Goal: Task Accomplishment & Management: Complete application form

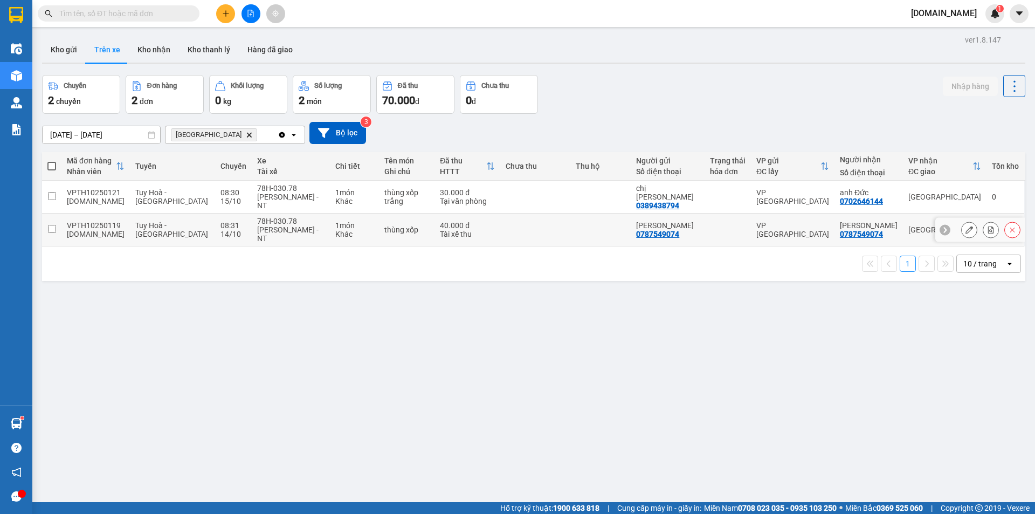
click at [51, 230] on input "checkbox" at bounding box center [52, 229] width 8 height 8
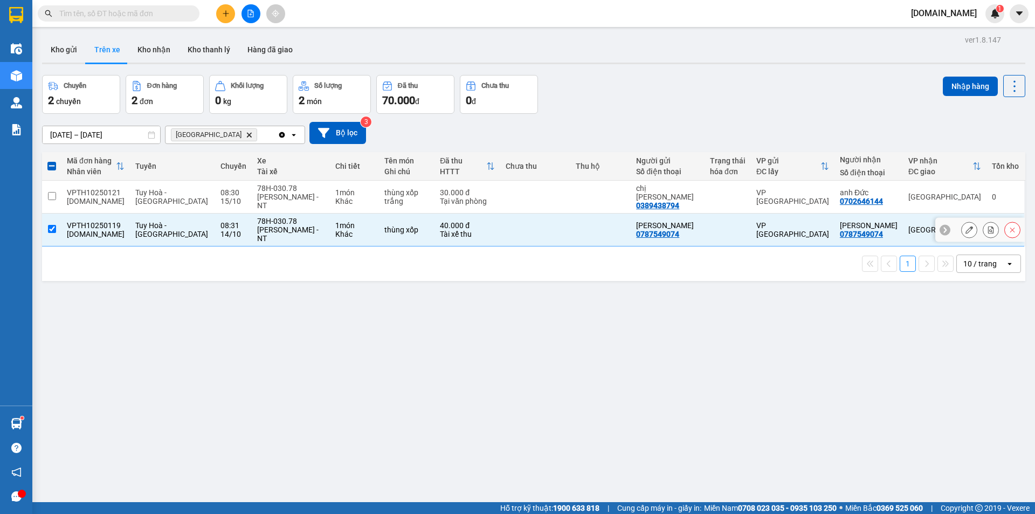
click at [52, 226] on input "checkbox" at bounding box center [52, 229] width 8 height 8
checkbox input "false"
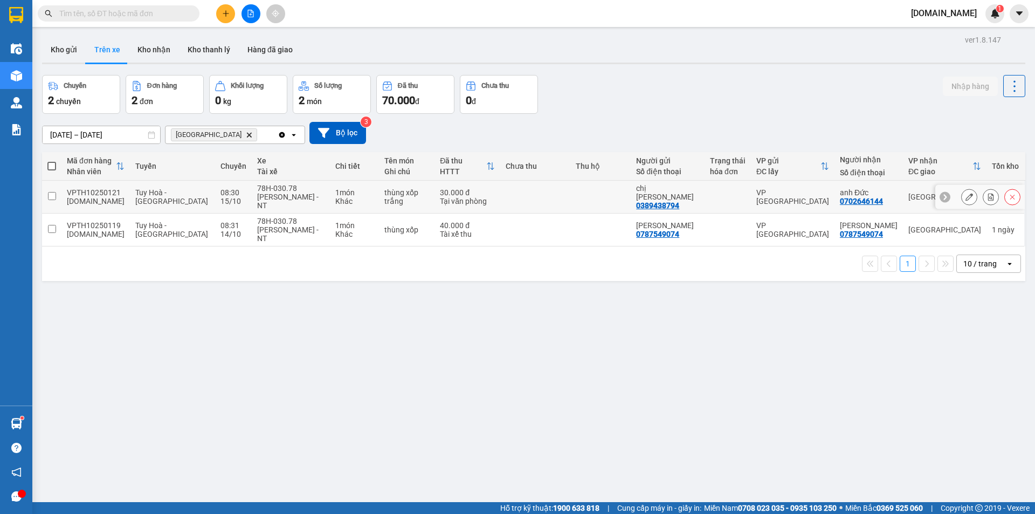
click at [49, 198] on input "checkbox" at bounding box center [52, 196] width 8 height 8
checkbox input "true"
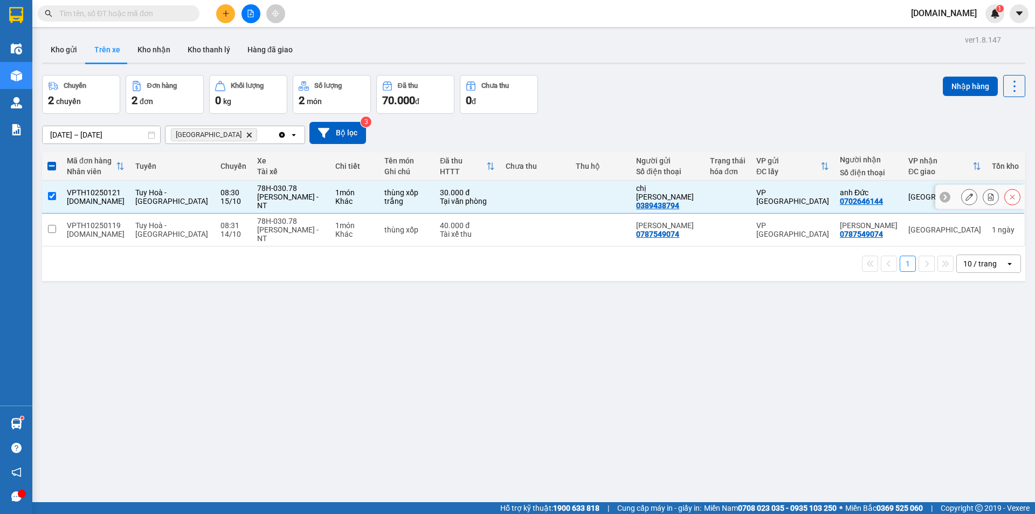
click at [966, 197] on icon at bounding box center [970, 197] width 8 height 8
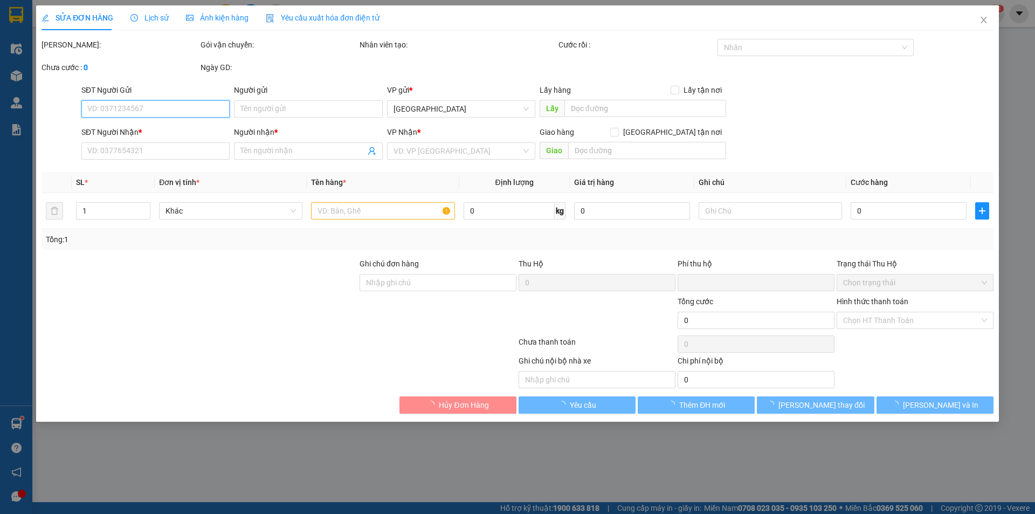
type input "0389438794"
type input "chị [PERSON_NAME]"
type input "0702646144"
type input "anh Đức"
type input "0"
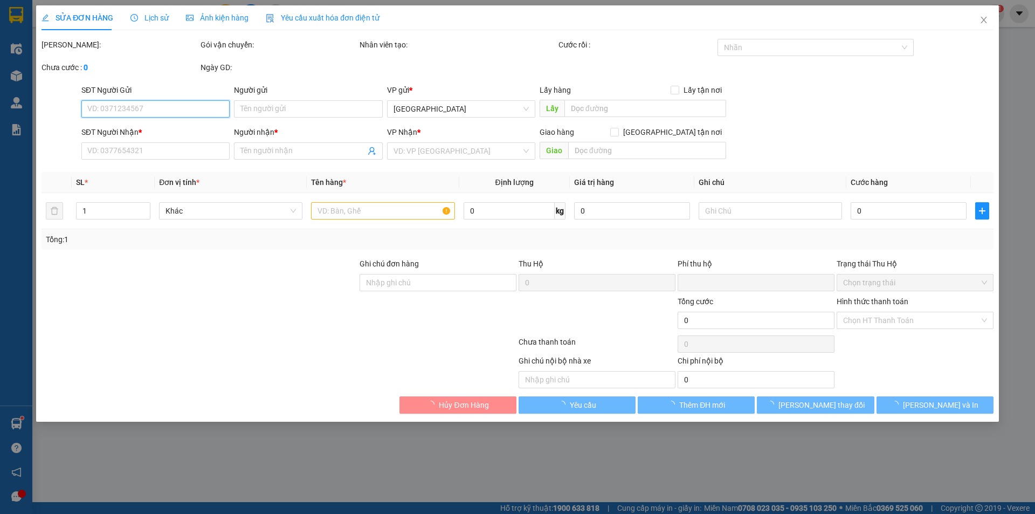
type input "30.000"
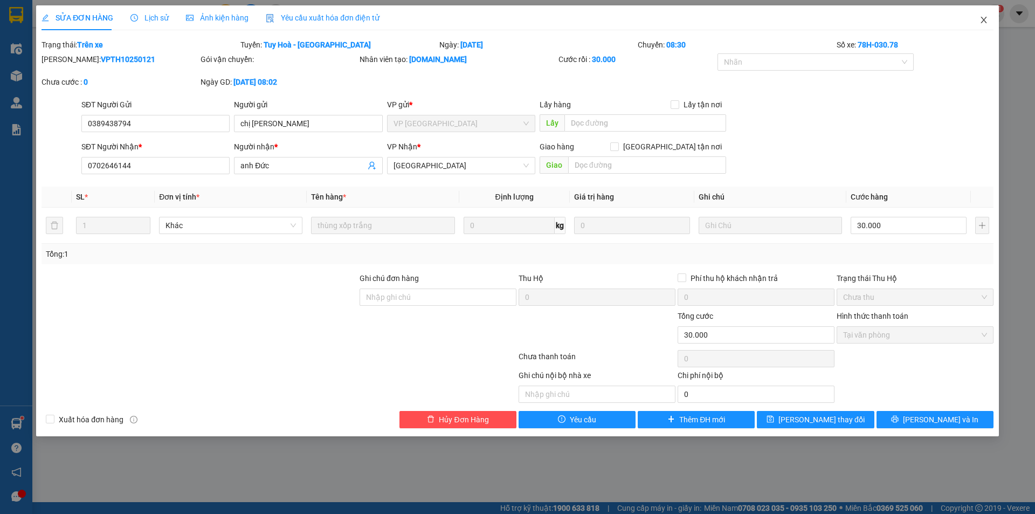
click at [985, 23] on icon "close" at bounding box center [984, 20] width 9 height 9
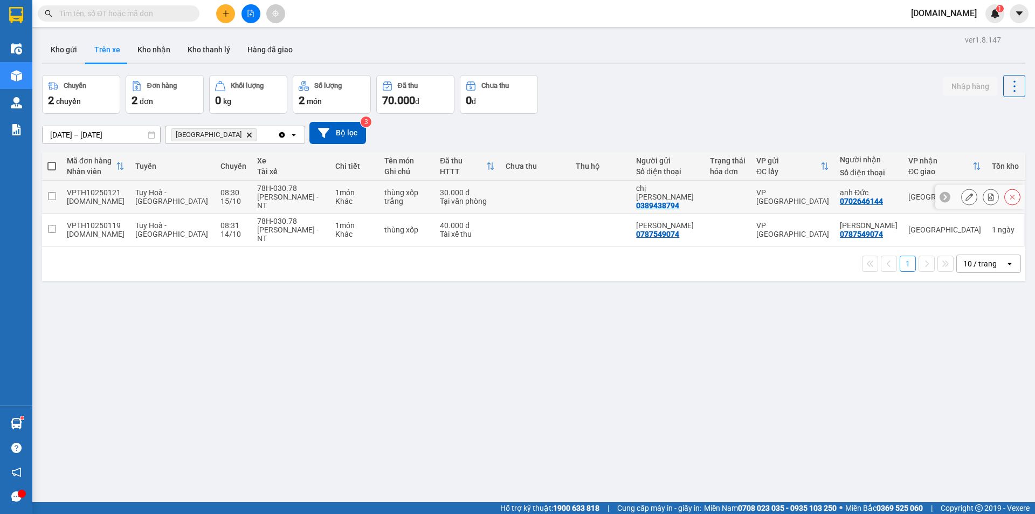
click at [55, 198] on input "checkbox" at bounding box center [52, 196] width 8 height 8
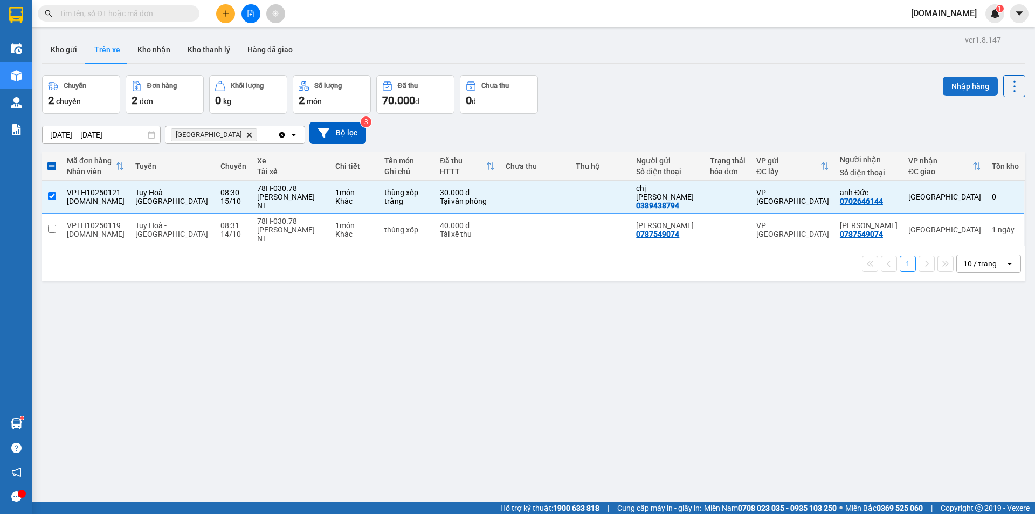
click at [967, 87] on button "Nhập hàng" at bounding box center [970, 86] width 55 height 19
checkbox input "false"
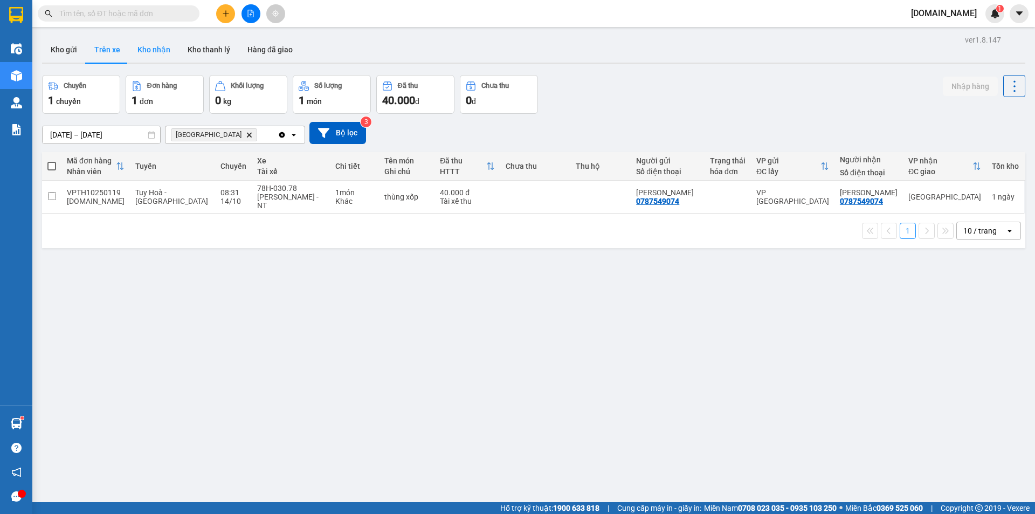
click at [155, 52] on button "Kho nhận" at bounding box center [154, 50] width 50 height 26
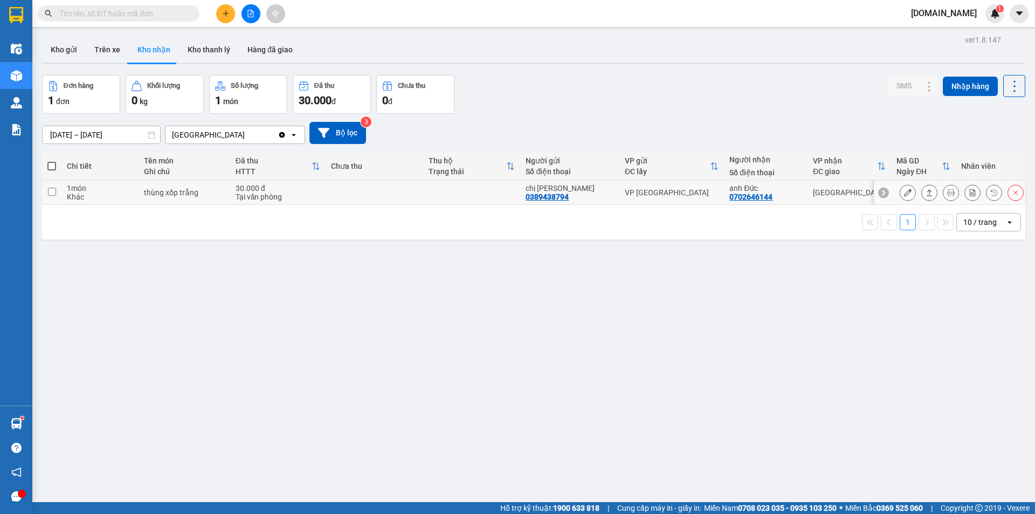
click at [51, 193] on input "checkbox" at bounding box center [52, 192] width 8 height 8
checkbox input "true"
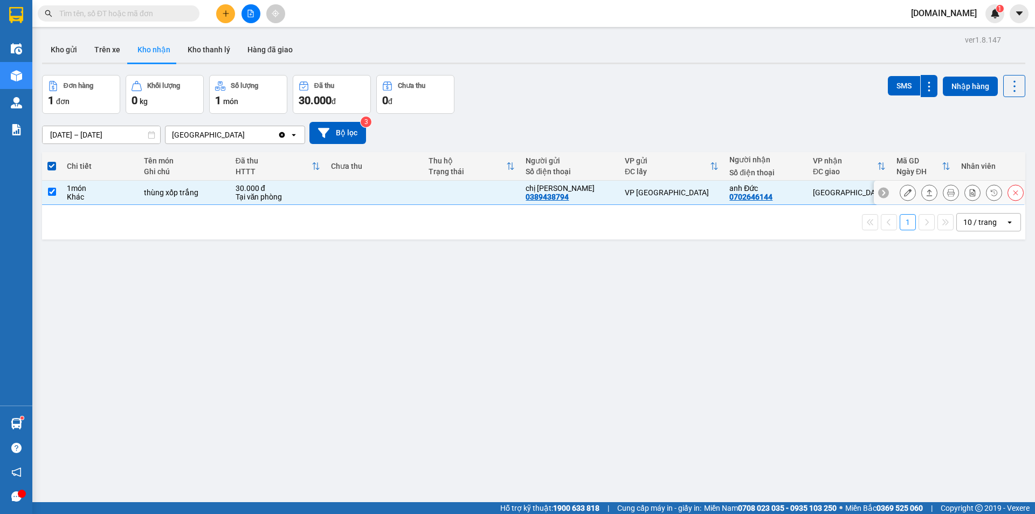
click at [904, 191] on button at bounding box center [907, 192] width 15 height 19
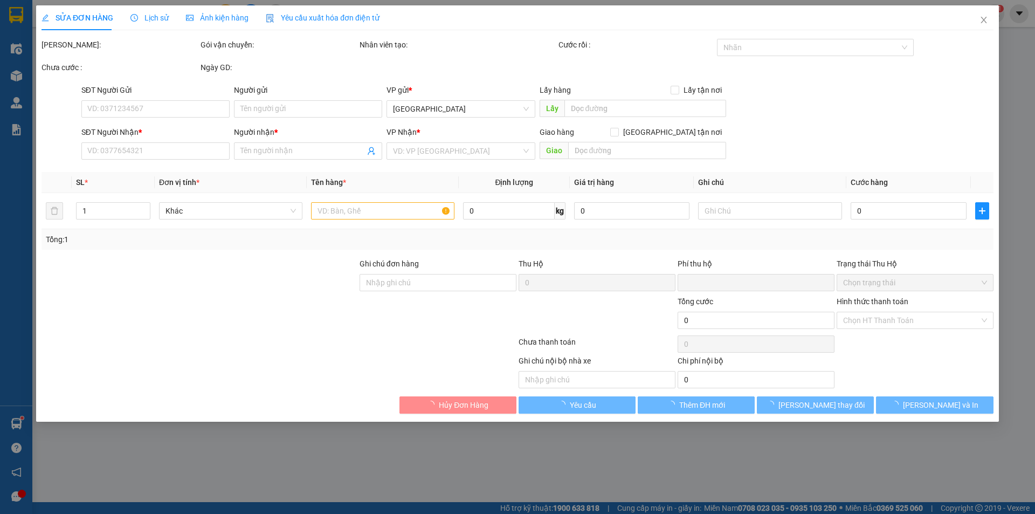
type input "0389438794"
type input "chị [PERSON_NAME]"
type input "0702646144"
type input "anh Đức"
type input "0"
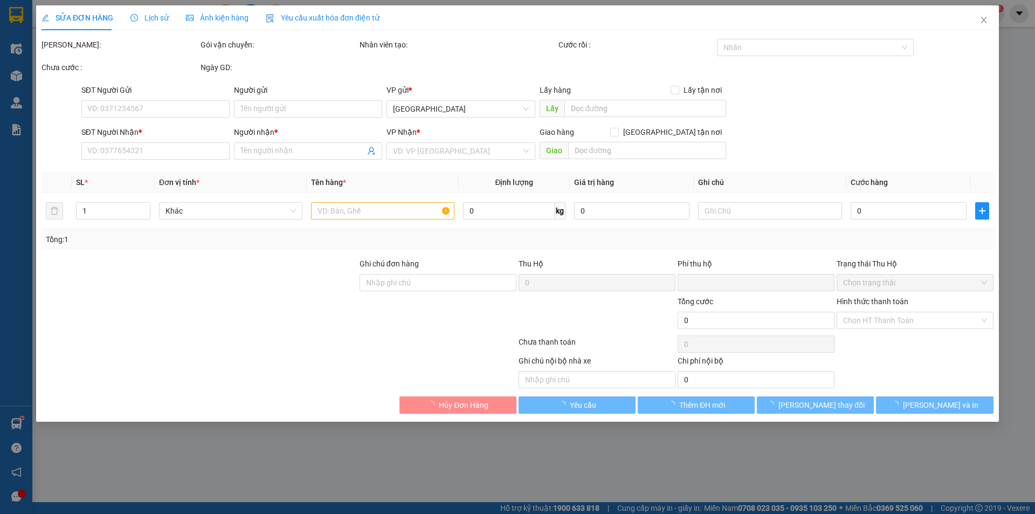
type input "30.000"
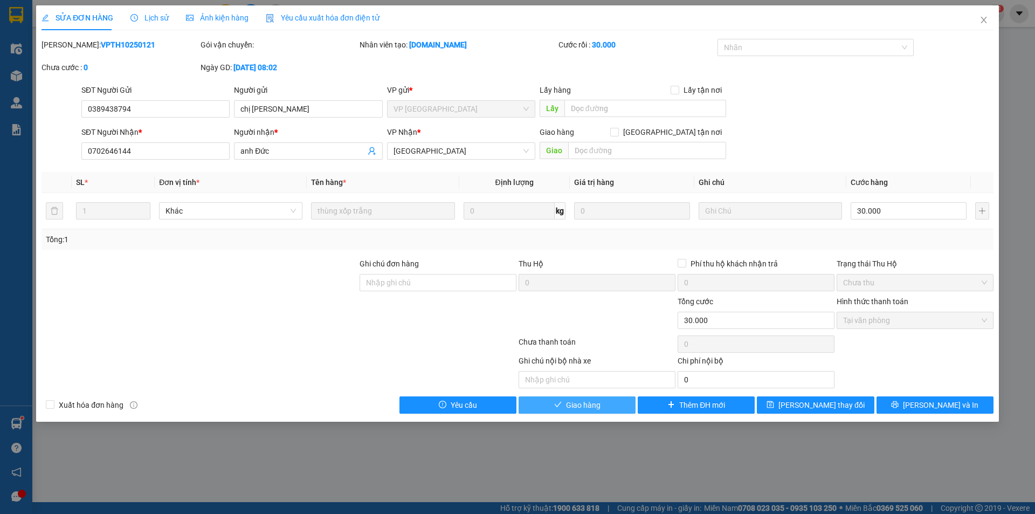
click at [595, 404] on span "Giao hàng" at bounding box center [583, 405] width 35 height 12
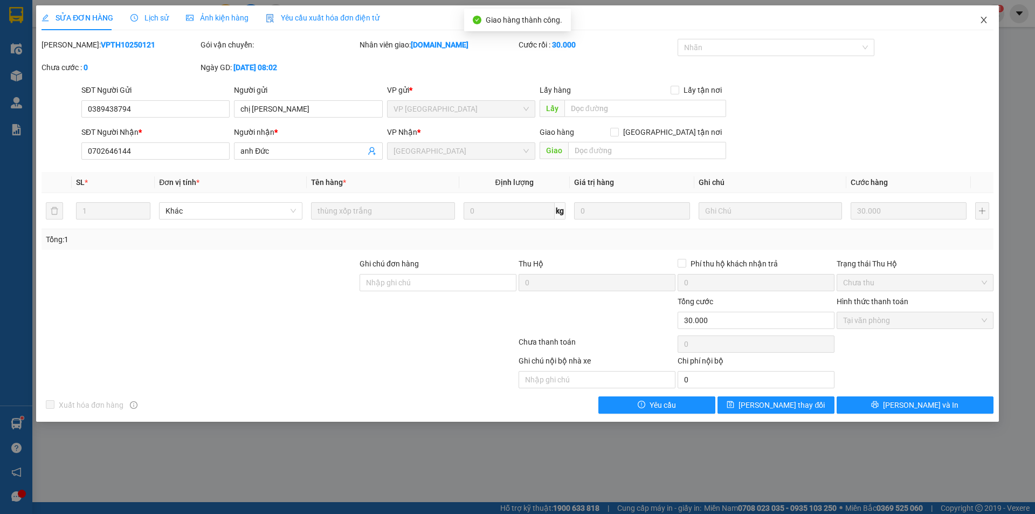
click at [982, 17] on icon "close" at bounding box center [984, 20] width 9 height 9
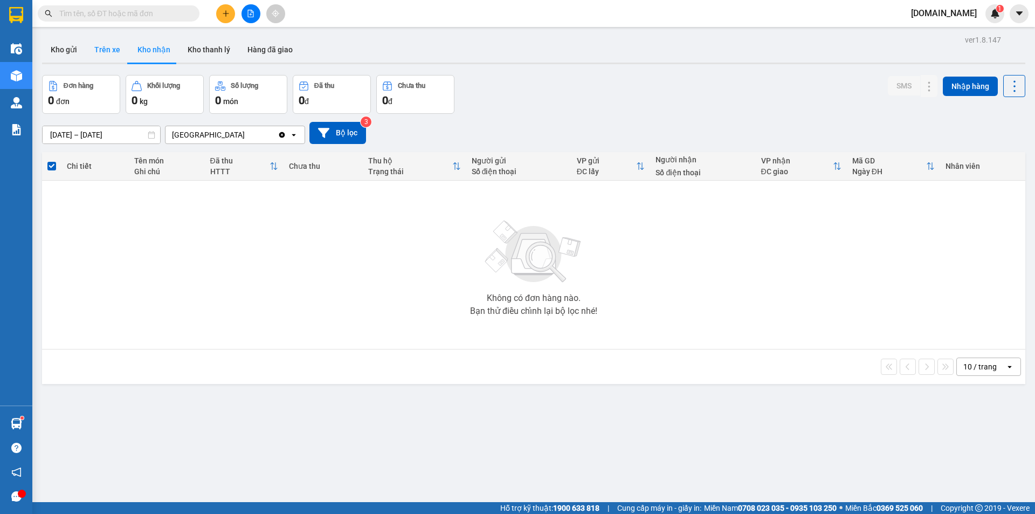
click at [107, 50] on button "Trên xe" at bounding box center [107, 50] width 43 height 26
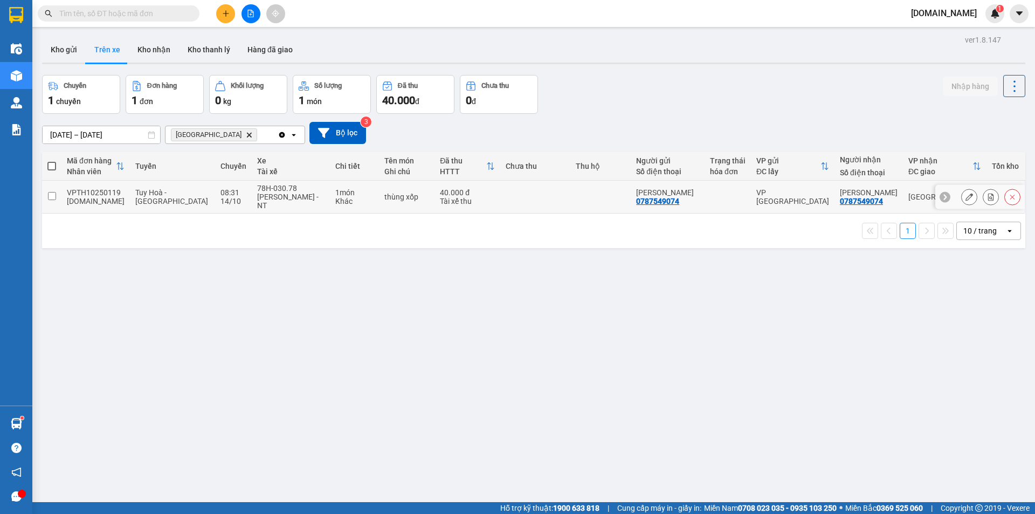
click at [54, 198] on input "checkbox" at bounding box center [52, 196] width 8 height 8
checkbox input "true"
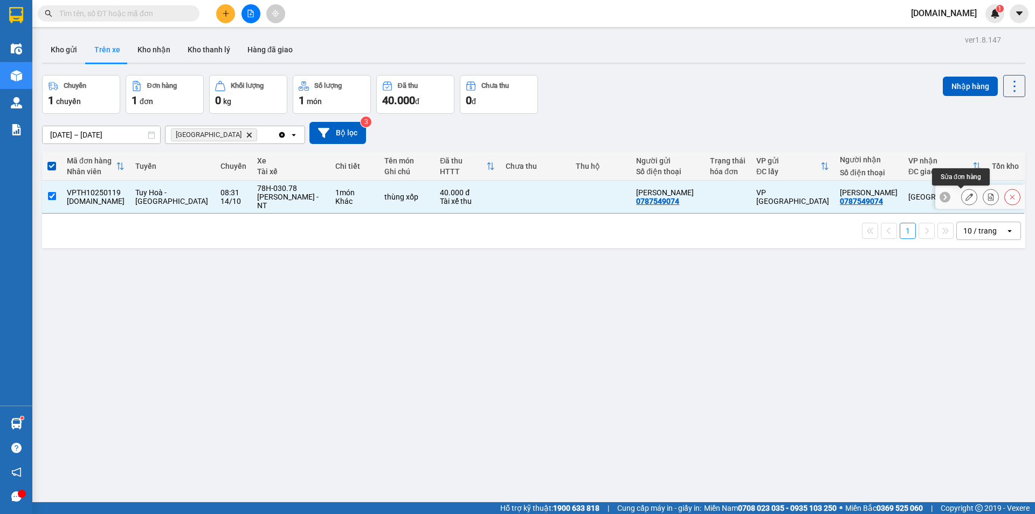
click at [966, 196] on icon at bounding box center [970, 197] width 8 height 8
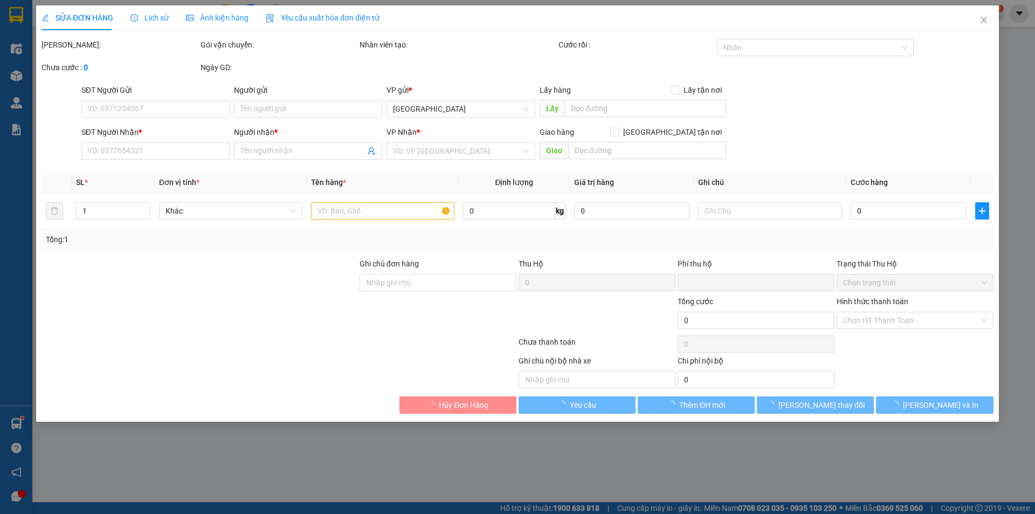
type input "0787549074"
type input "[PERSON_NAME]"
type input "0787549074"
type input "[PERSON_NAME]"
type input "0"
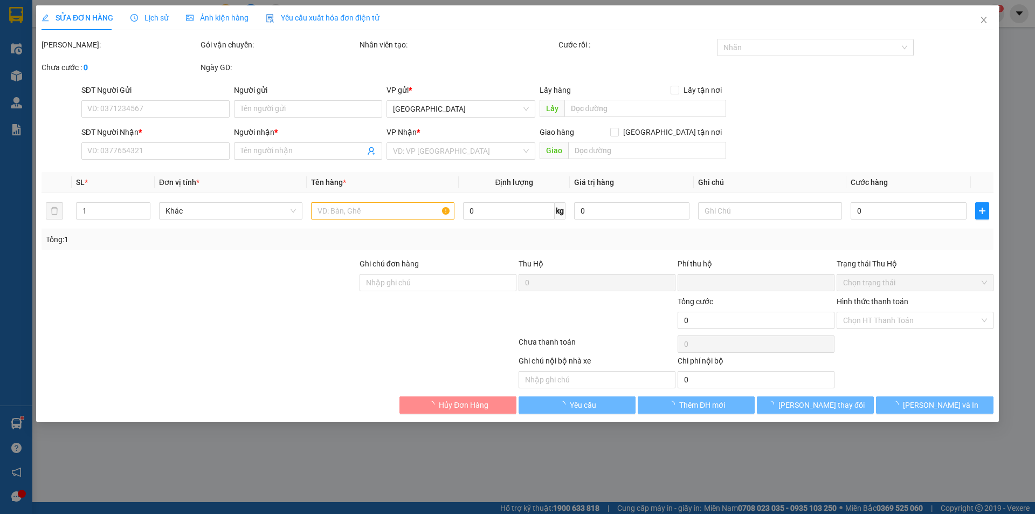
type input "40.000"
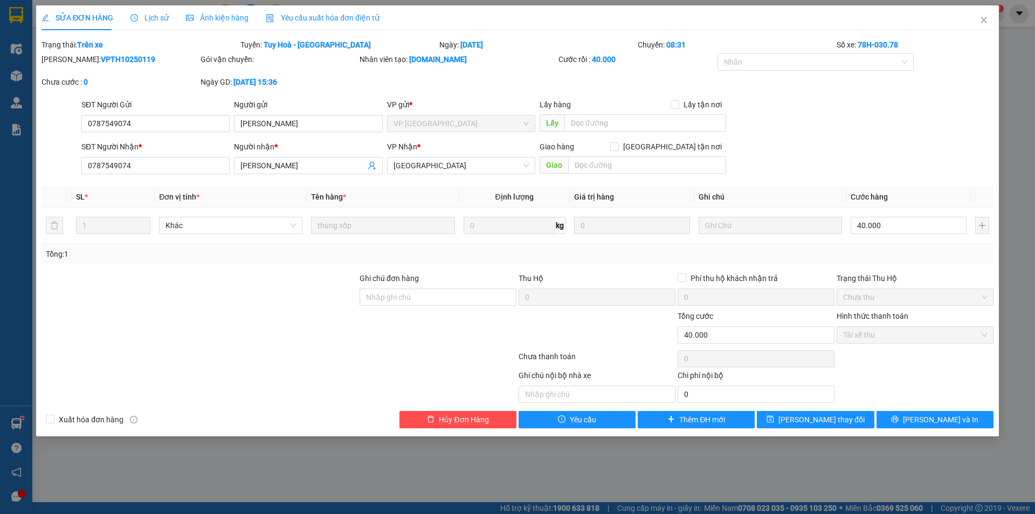
click at [145, 17] on span "Lịch sử" at bounding box center [149, 17] width 38 height 9
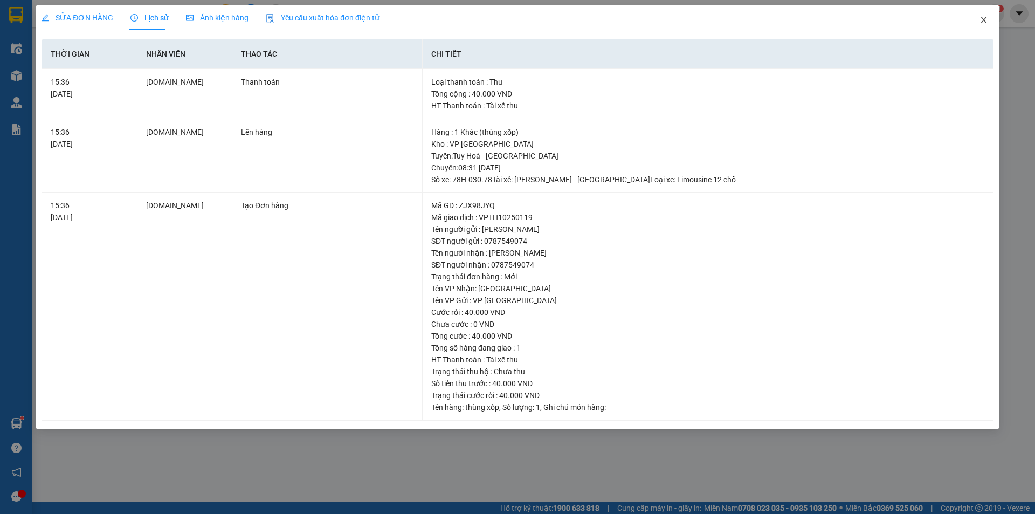
click at [985, 19] on icon "close" at bounding box center [984, 20] width 6 height 6
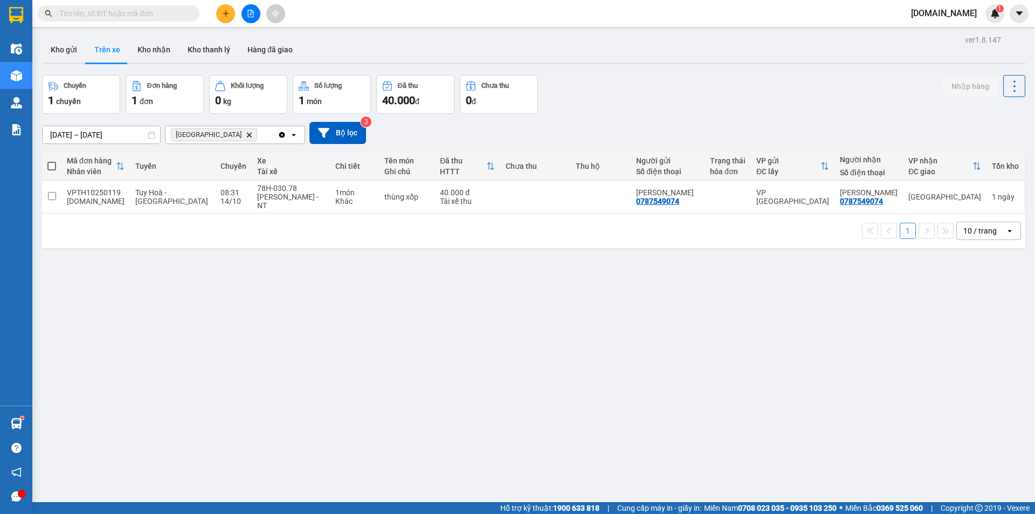
click at [106, 300] on div "ver 1.8.147 Kho gửi Trên xe Kho nhận Kho thanh [PERSON_NAME] đã giao Chuyến 1 c…" at bounding box center [534, 289] width 992 height 514
drag, startPoint x: 51, startPoint y: 196, endPoint x: 262, endPoint y: 202, distance: 210.9
click at [51, 196] on input "checkbox" at bounding box center [52, 196] width 8 height 8
checkbox input "true"
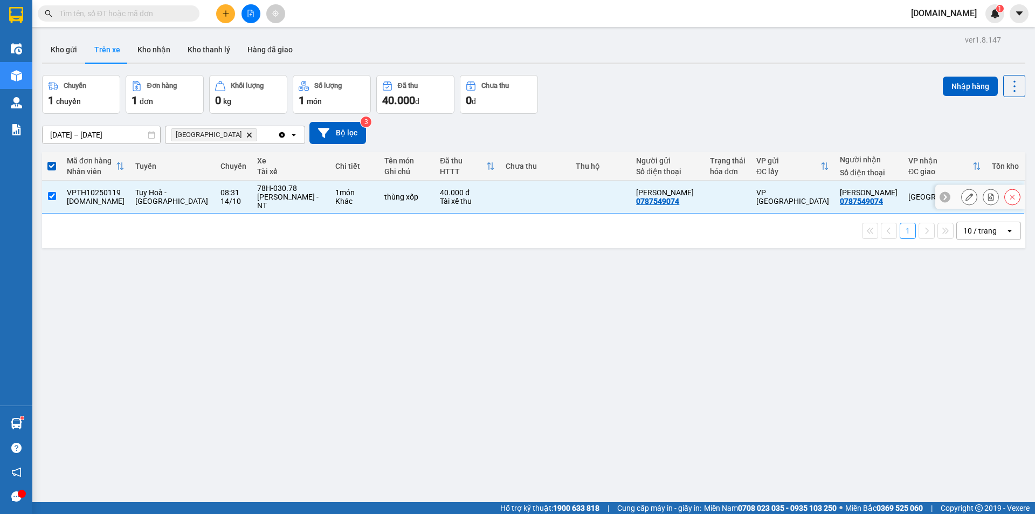
click at [961, 197] on div at bounding box center [969, 197] width 16 height 16
click at [962, 197] on button at bounding box center [969, 197] width 15 height 19
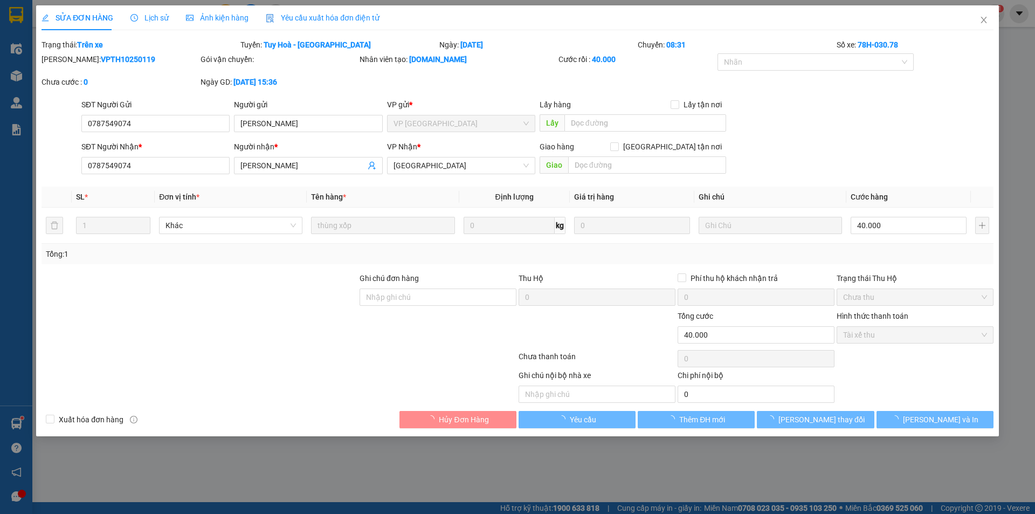
type input "0787549074"
type input "[PERSON_NAME]"
type input "0787549074"
type input "[PERSON_NAME]"
type input "0"
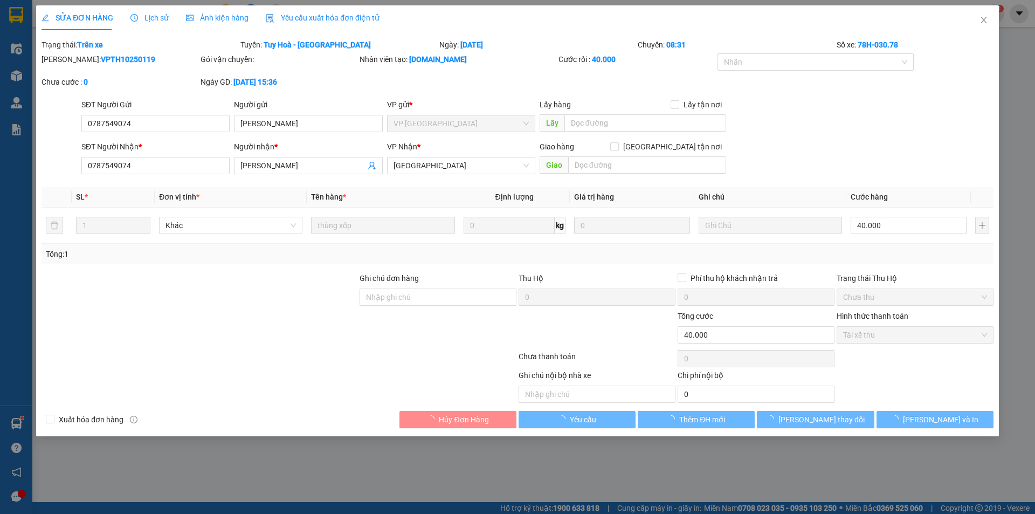
type input "40.000"
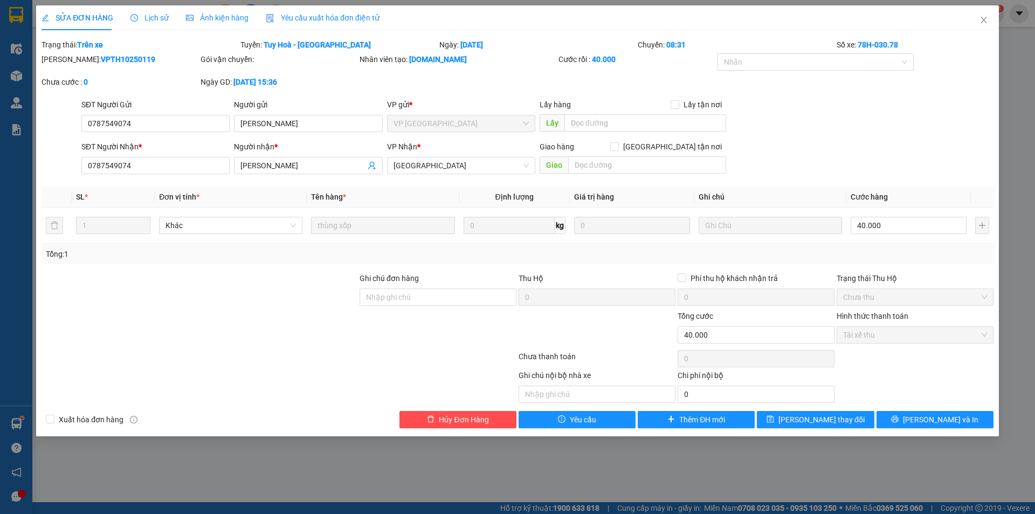
click at [148, 17] on span "Lịch sử" at bounding box center [149, 17] width 38 height 9
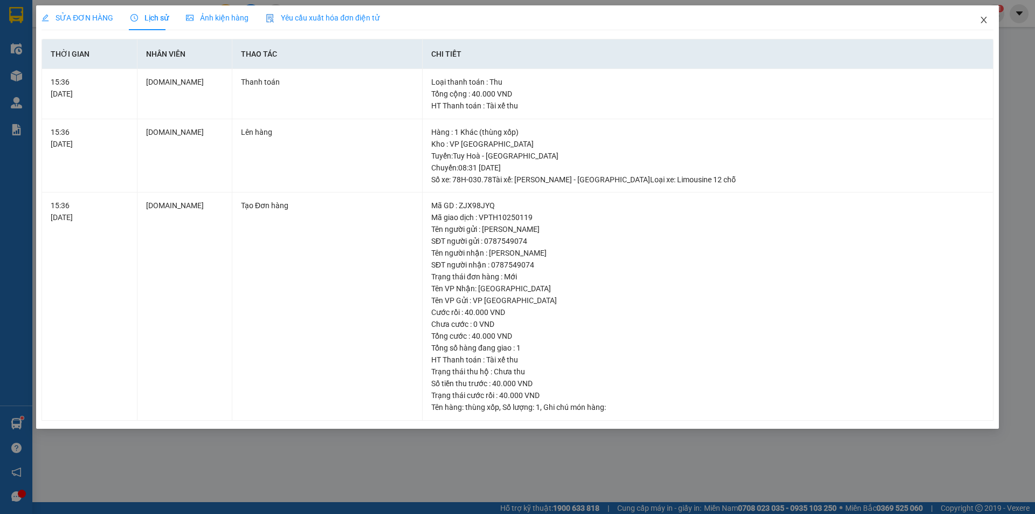
click at [982, 17] on icon "close" at bounding box center [984, 20] width 9 height 9
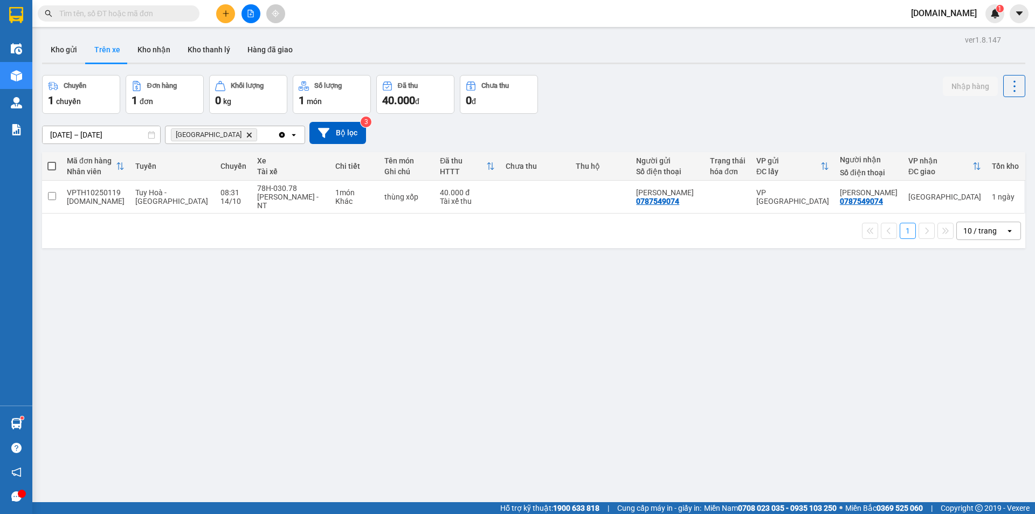
click at [100, 291] on div "ver 1.8.147 Kho gửi Trên xe Kho nhận Kho thanh [PERSON_NAME] đã giao Chuyến 1 c…" at bounding box center [534, 289] width 992 height 514
click at [52, 197] on input "checkbox" at bounding box center [52, 196] width 8 height 8
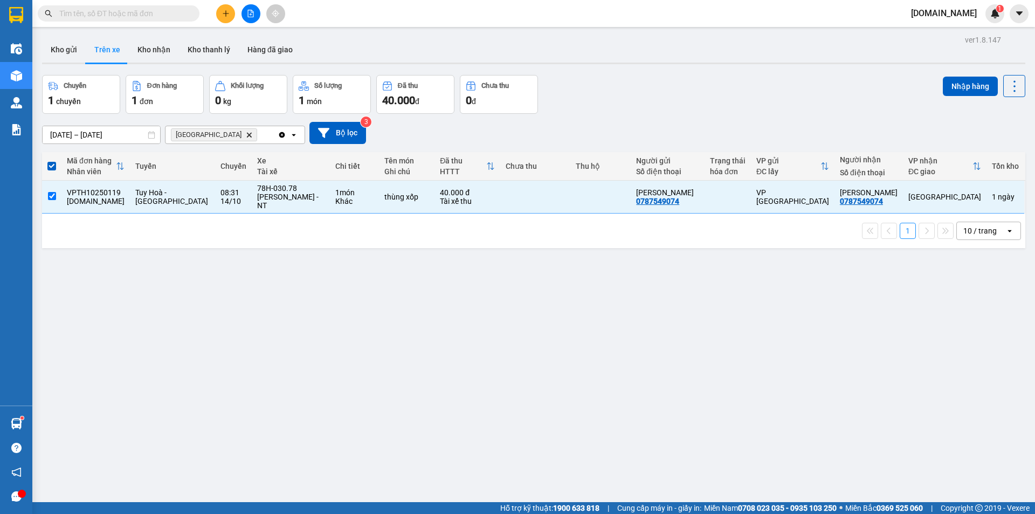
click at [281, 135] on icon "Clear all" at bounding box center [282, 134] width 9 height 9
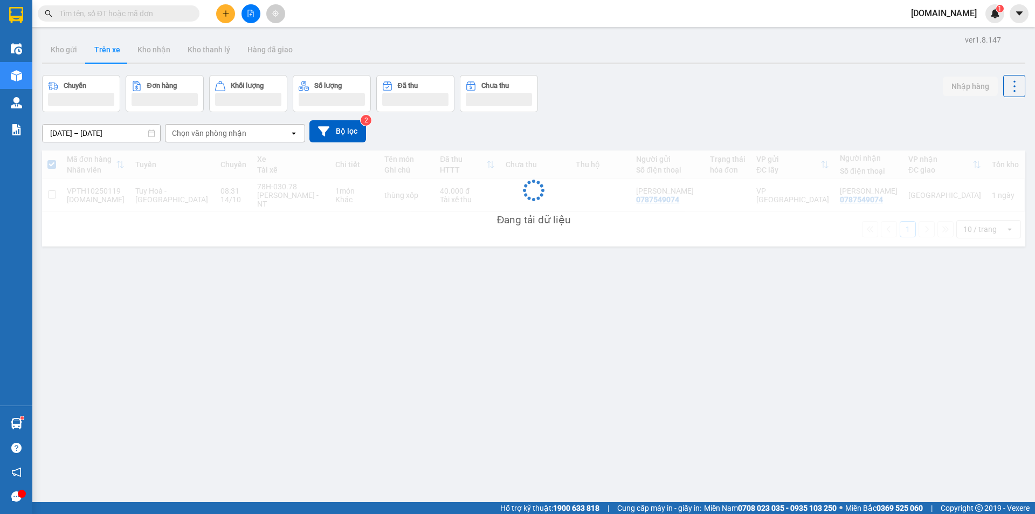
click at [203, 134] on div "Chọn văn phòng nhận" at bounding box center [209, 133] width 74 height 11
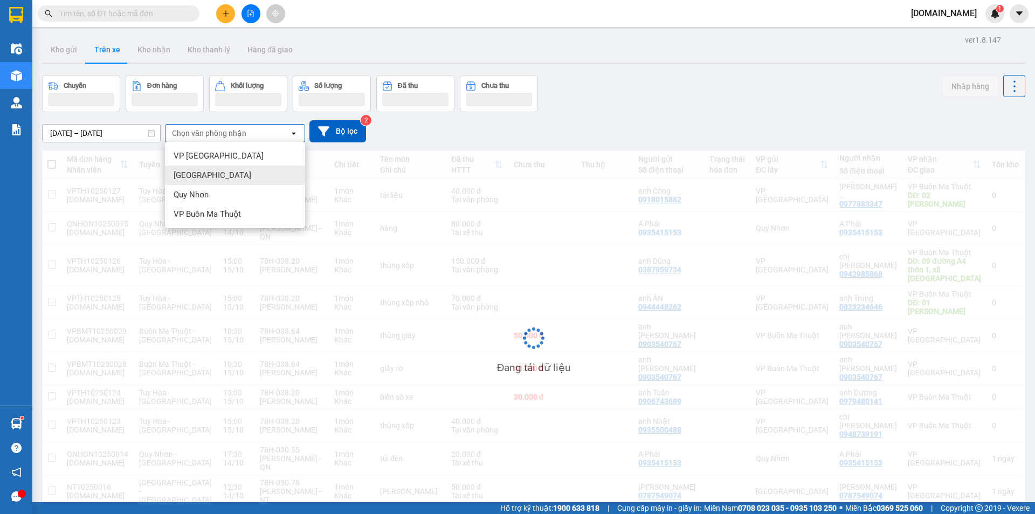
click at [205, 153] on span "VP [GEOGRAPHIC_DATA]" at bounding box center [219, 155] width 90 height 11
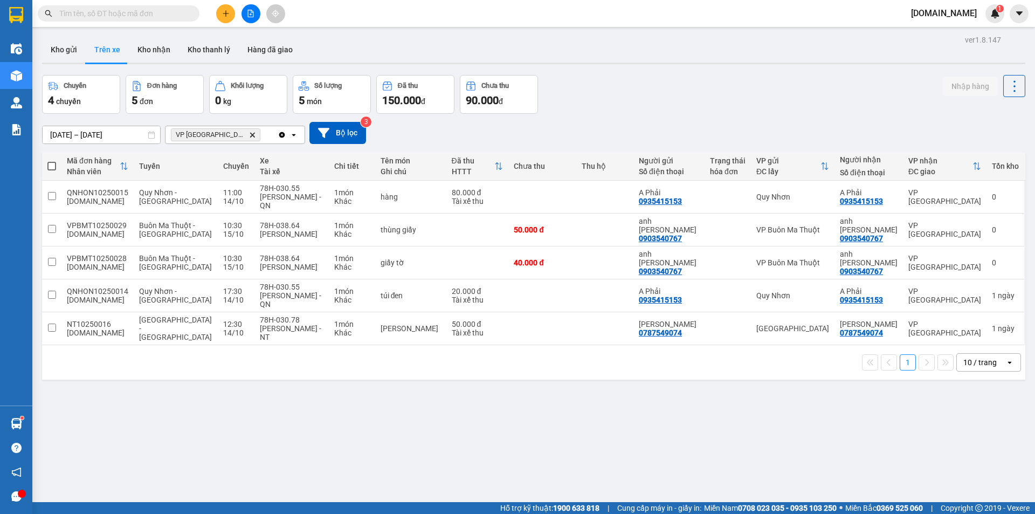
click at [281, 135] on icon "Clear all" at bounding box center [282, 135] width 6 height 6
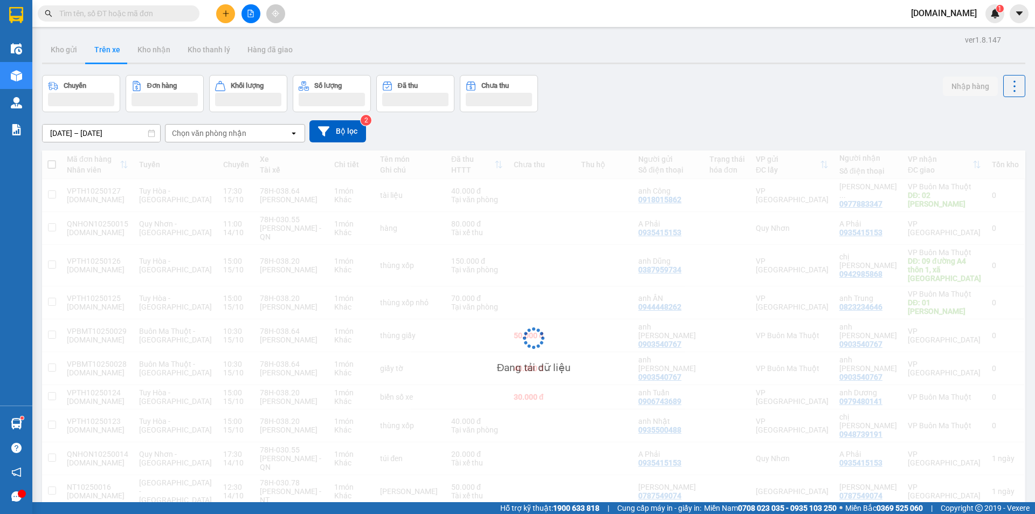
click at [209, 135] on div "Chọn văn phòng nhận" at bounding box center [209, 133] width 74 height 11
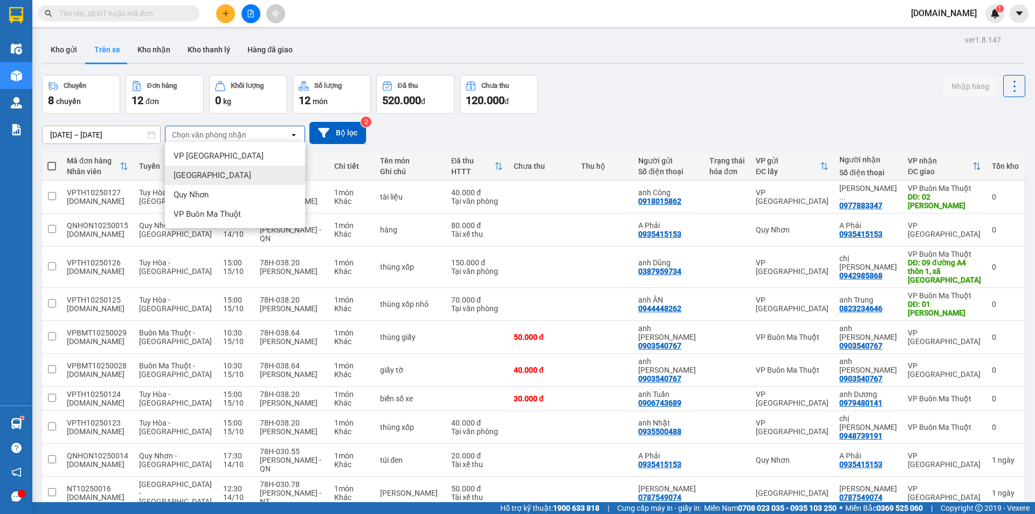
click at [211, 178] on div "[GEOGRAPHIC_DATA]" at bounding box center [235, 175] width 140 height 19
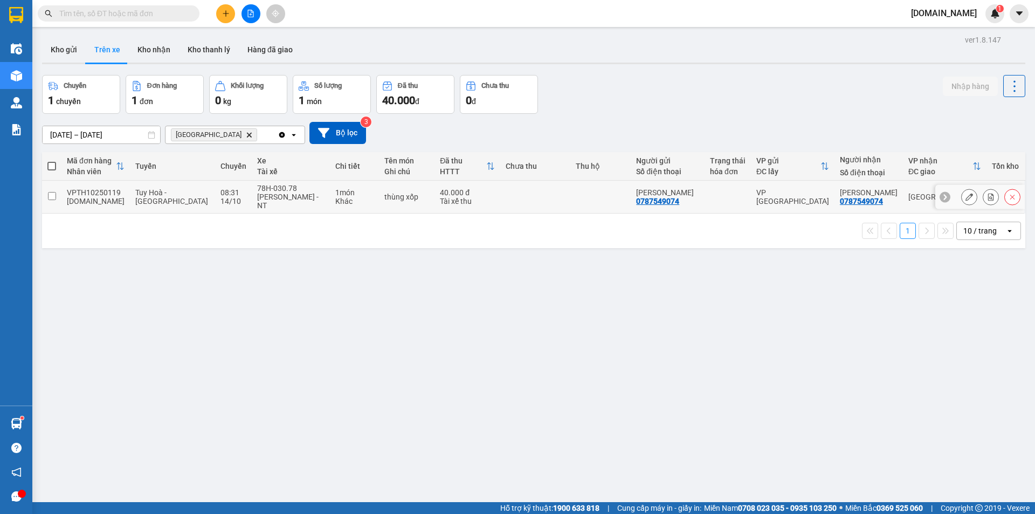
drag, startPoint x: 50, startPoint y: 195, endPoint x: 95, endPoint y: 189, distance: 46.1
click at [56, 194] on input "checkbox" at bounding box center [52, 196] width 8 height 8
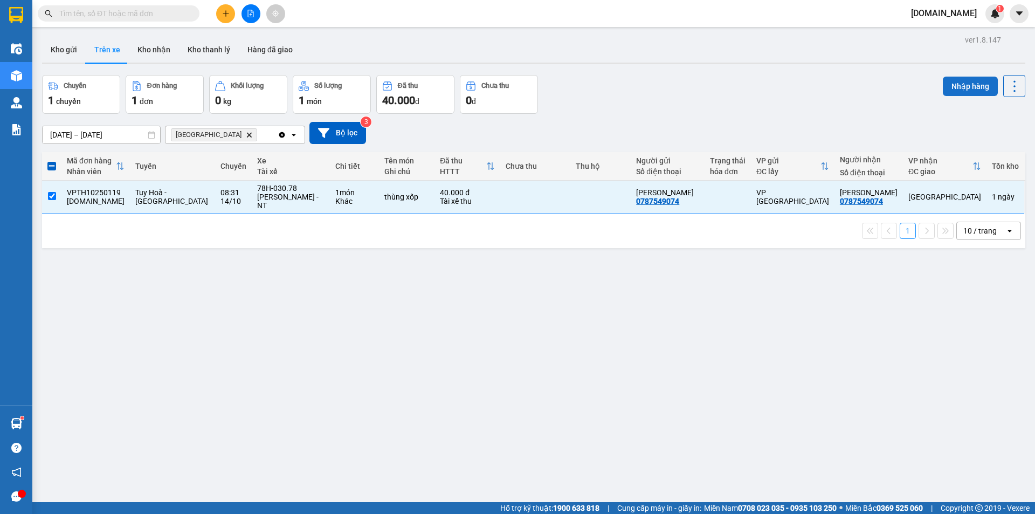
click at [972, 90] on button "Nhập hàng" at bounding box center [970, 86] width 55 height 19
checkbox input "false"
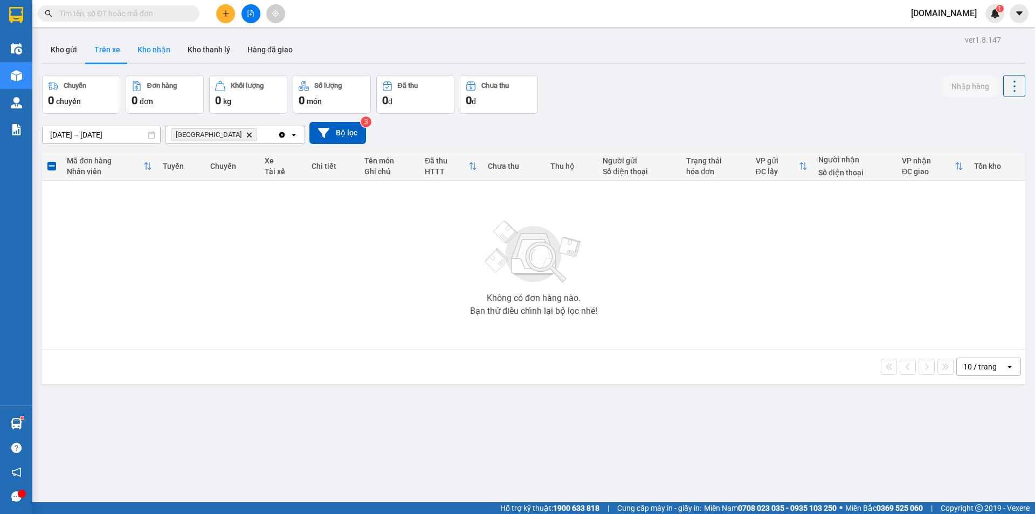
click at [153, 52] on button "Kho nhận" at bounding box center [154, 50] width 50 height 26
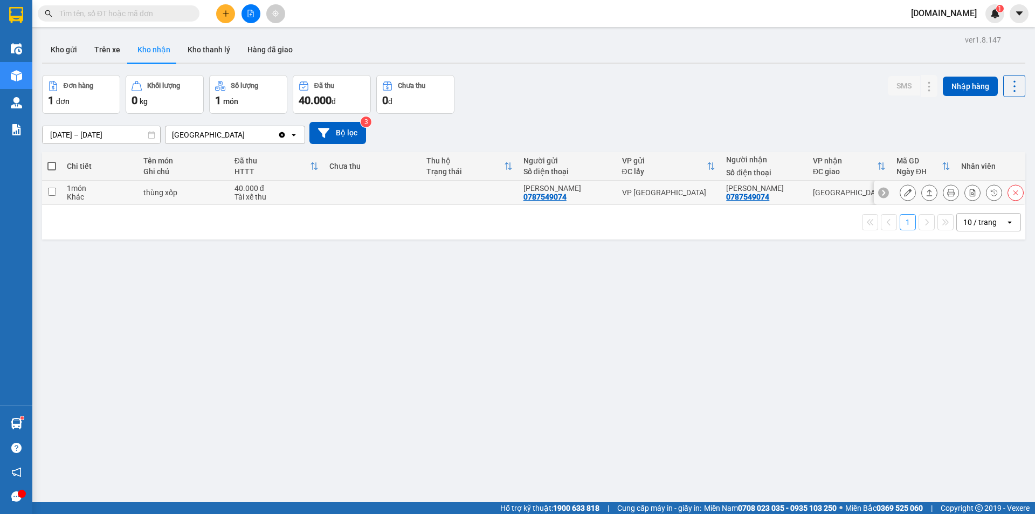
click at [54, 189] on input "checkbox" at bounding box center [52, 192] width 8 height 8
checkbox input "true"
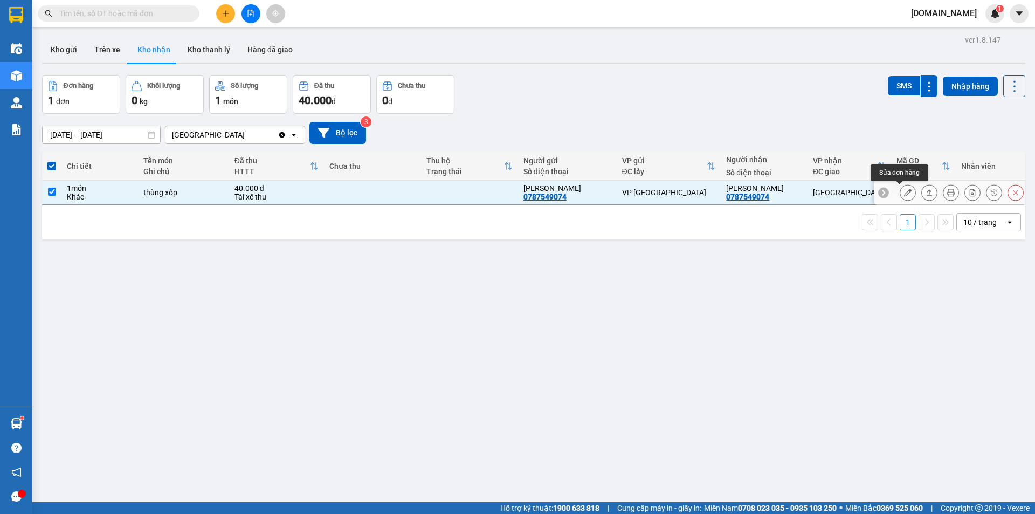
click at [904, 195] on icon at bounding box center [908, 193] width 8 height 8
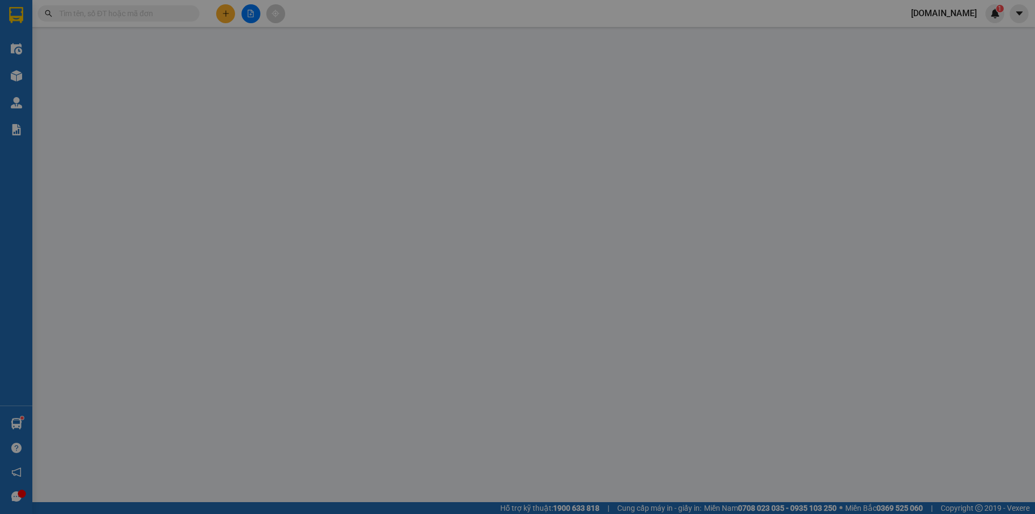
type input "0787549074"
type input "[PERSON_NAME]"
type input "0787549074"
type input "[PERSON_NAME]"
type input "0"
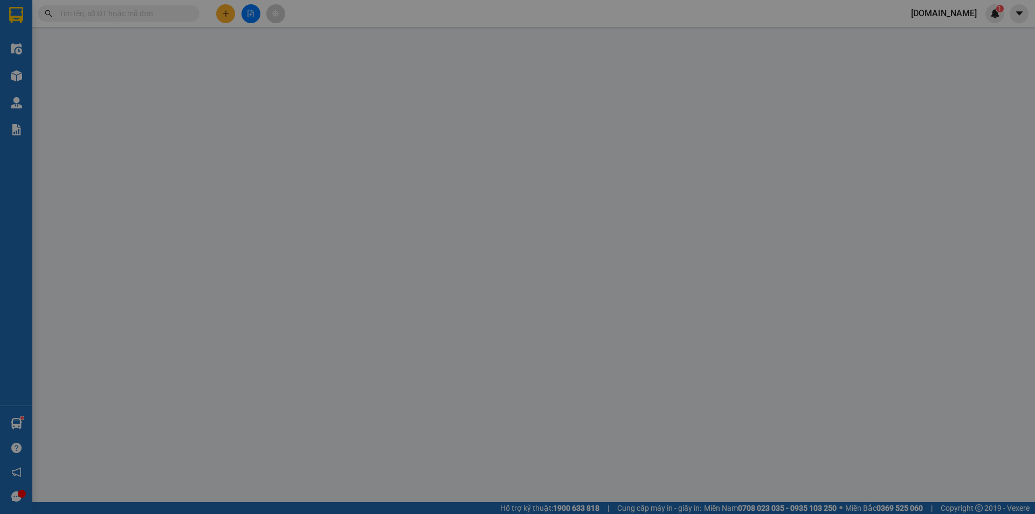
type input "40.000"
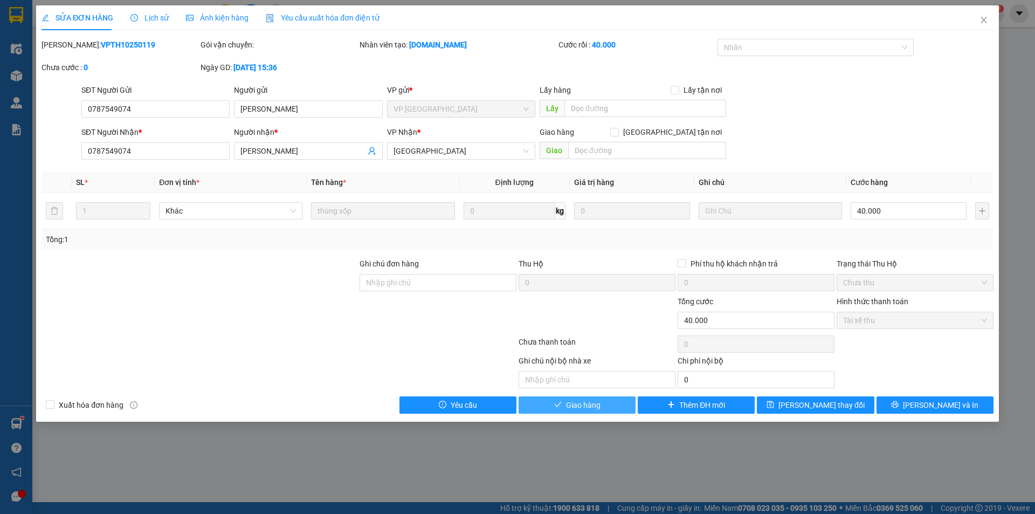
click at [603, 401] on button "Giao hàng" at bounding box center [577, 404] width 117 height 17
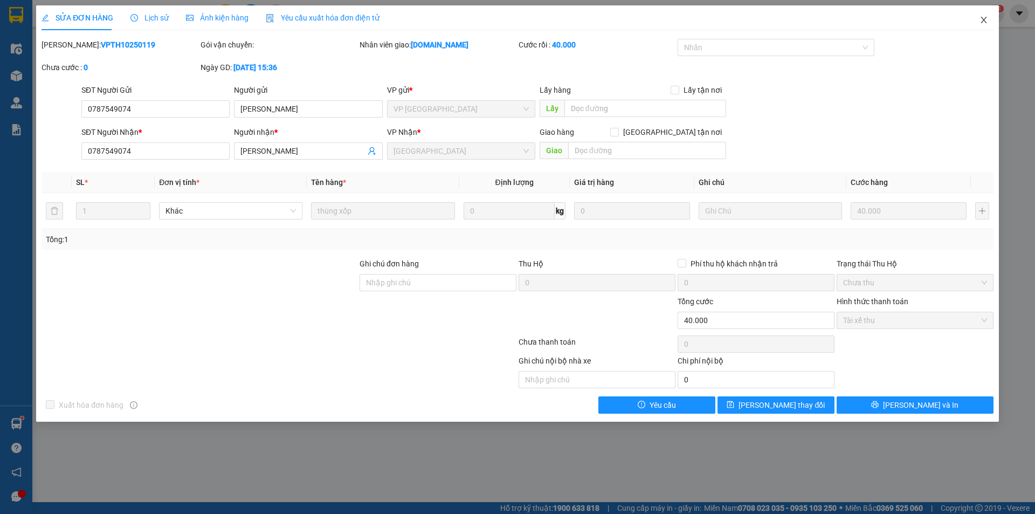
click at [985, 23] on icon "close" at bounding box center [984, 20] width 9 height 9
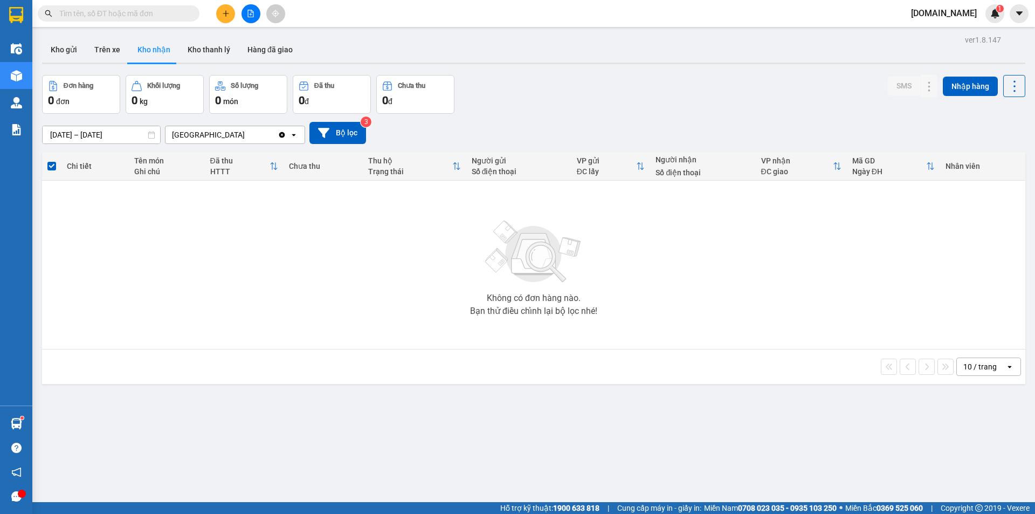
drag, startPoint x: 78, startPoint y: 255, endPoint x: 78, endPoint y: 250, distance: 5.4
click at [77, 251] on div "Không có đơn hàng nào. Bạn thử điều chỉnh lại bộ lọc nhé!" at bounding box center [533, 265] width 973 height 162
